Goal: Transaction & Acquisition: Purchase product/service

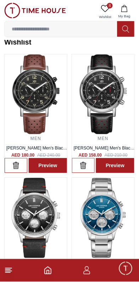
scroll to position [9, 0]
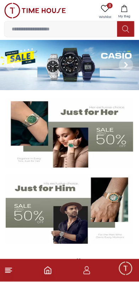
click at [104, 132] on img at bounding box center [69, 132] width 127 height 71
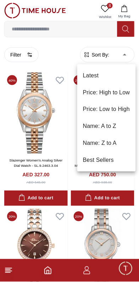
click at [111, 109] on li "Price: Low to High" at bounding box center [106, 109] width 58 height 17
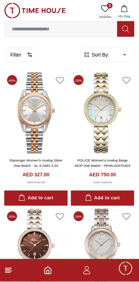
type input "*"
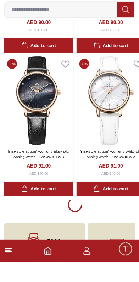
scroll to position [1293, 0]
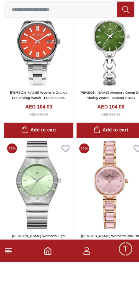
scroll to position [3094, 0]
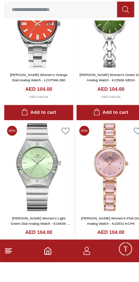
click at [131, 143] on img at bounding box center [110, 187] width 69 height 89
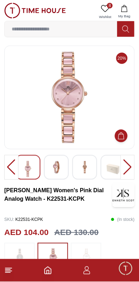
click at [59, 168] on img at bounding box center [56, 167] width 13 height 13
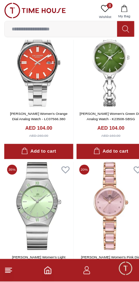
scroll to position [3075, 9]
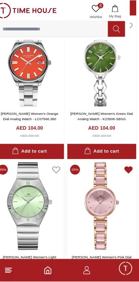
click at [125, 167] on icon at bounding box center [128, 170] width 7 height 6
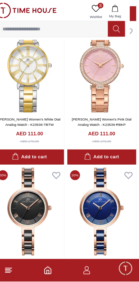
scroll to position [4076, 9]
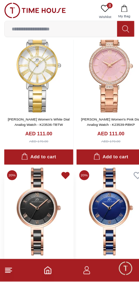
click at [63, 173] on icon at bounding box center [65, 176] width 7 height 6
click at [61, 171] on icon at bounding box center [66, 176] width 10 height 10
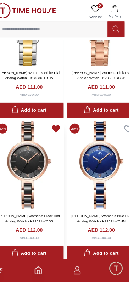
scroll to position [4122, 0]
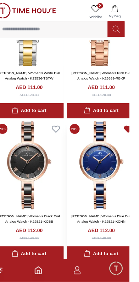
click at [134, 126] on icon at bounding box center [137, 129] width 7 height 6
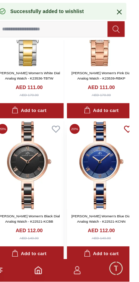
click at [134, 126] on icon at bounding box center [137, 129] width 7 height 6
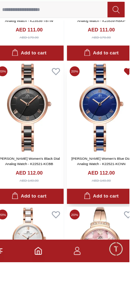
scroll to position [4161, 0]
click at [63, 232] on icon at bounding box center [65, 235] width 7 height 6
click at [62, 232] on icon at bounding box center [65, 235] width 7 height 6
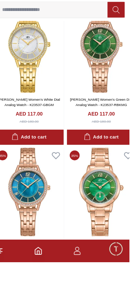
scroll to position [5806, 0]
click at [51, 275] on icon "Home" at bounding box center [48, 271] width 8 height 8
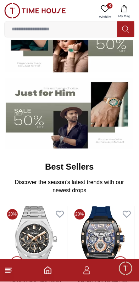
scroll to position [96, 0]
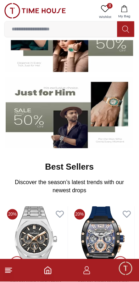
click at [63, 128] on img at bounding box center [69, 113] width 127 height 71
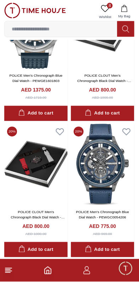
scroll to position [1172, 0]
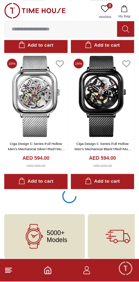
scroll to position [3971, 0]
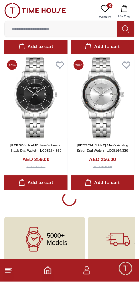
scroll to position [6697, 0]
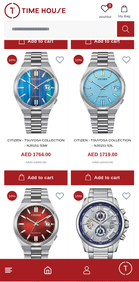
scroll to position [9124, 0]
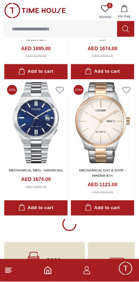
scroll to position [10753, 0]
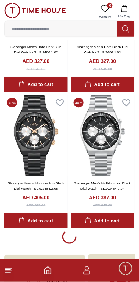
scroll to position [12114, 0]
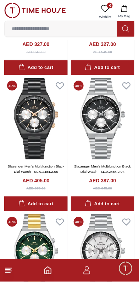
scroll to position [12068, 0]
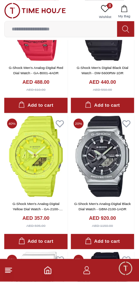
scroll to position [14846, 0]
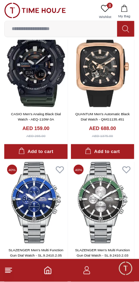
scroll to position [16212, 0]
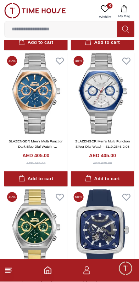
scroll to position [16884, 0]
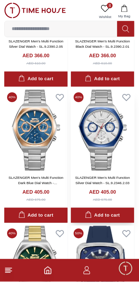
click at [109, 208] on button "Add to cart" at bounding box center [102, 215] width 63 height 15
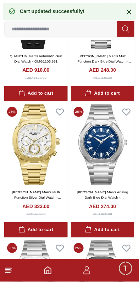
scroll to position [17578, 0]
